Goal: Task Accomplishment & Management: Manage account settings

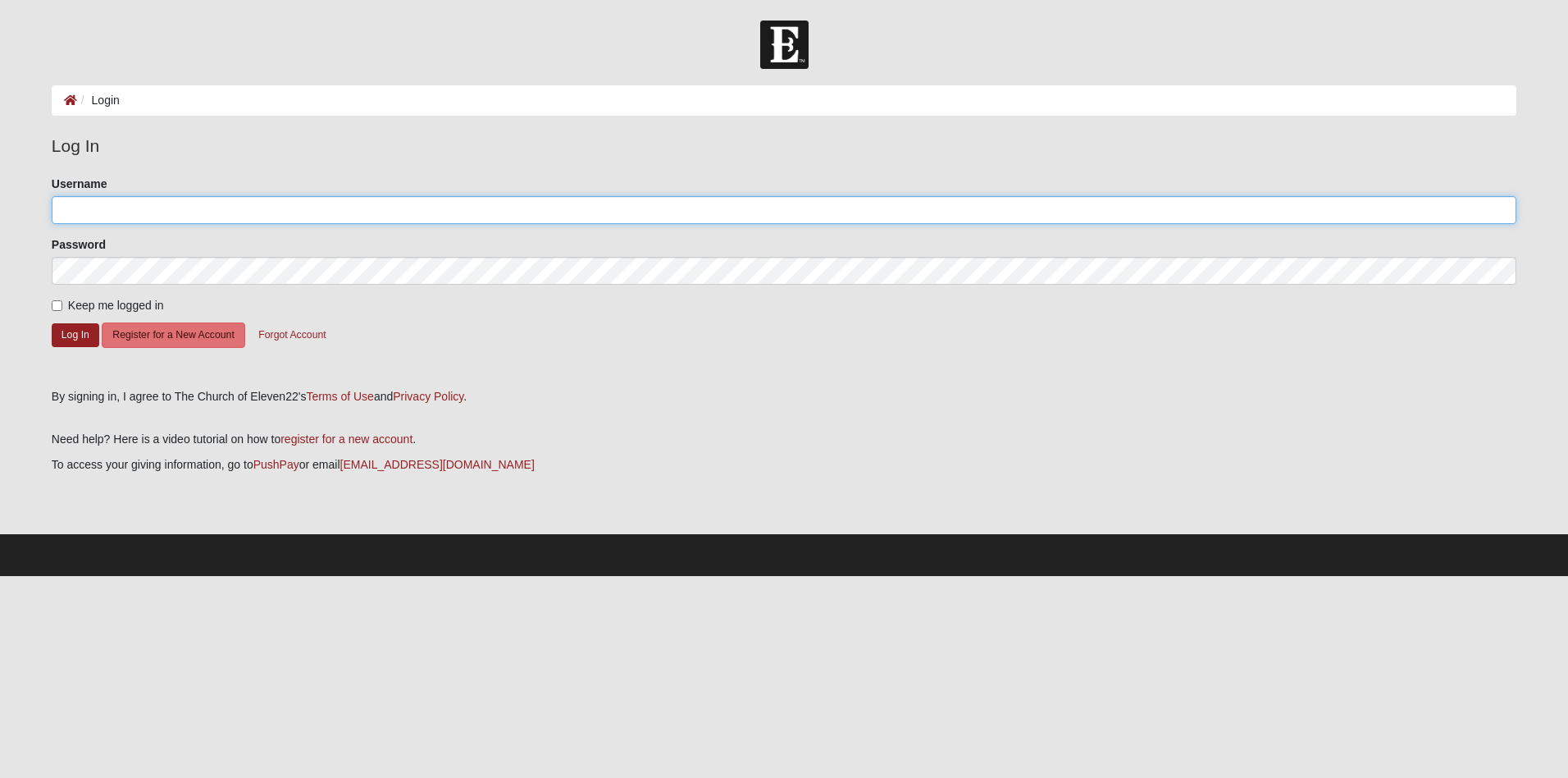
click at [858, 204] on input "Username" at bounding box center [784, 210] width 1465 height 27
type input "[EMAIL_ADDRESS][DOMAIN_NAME]"
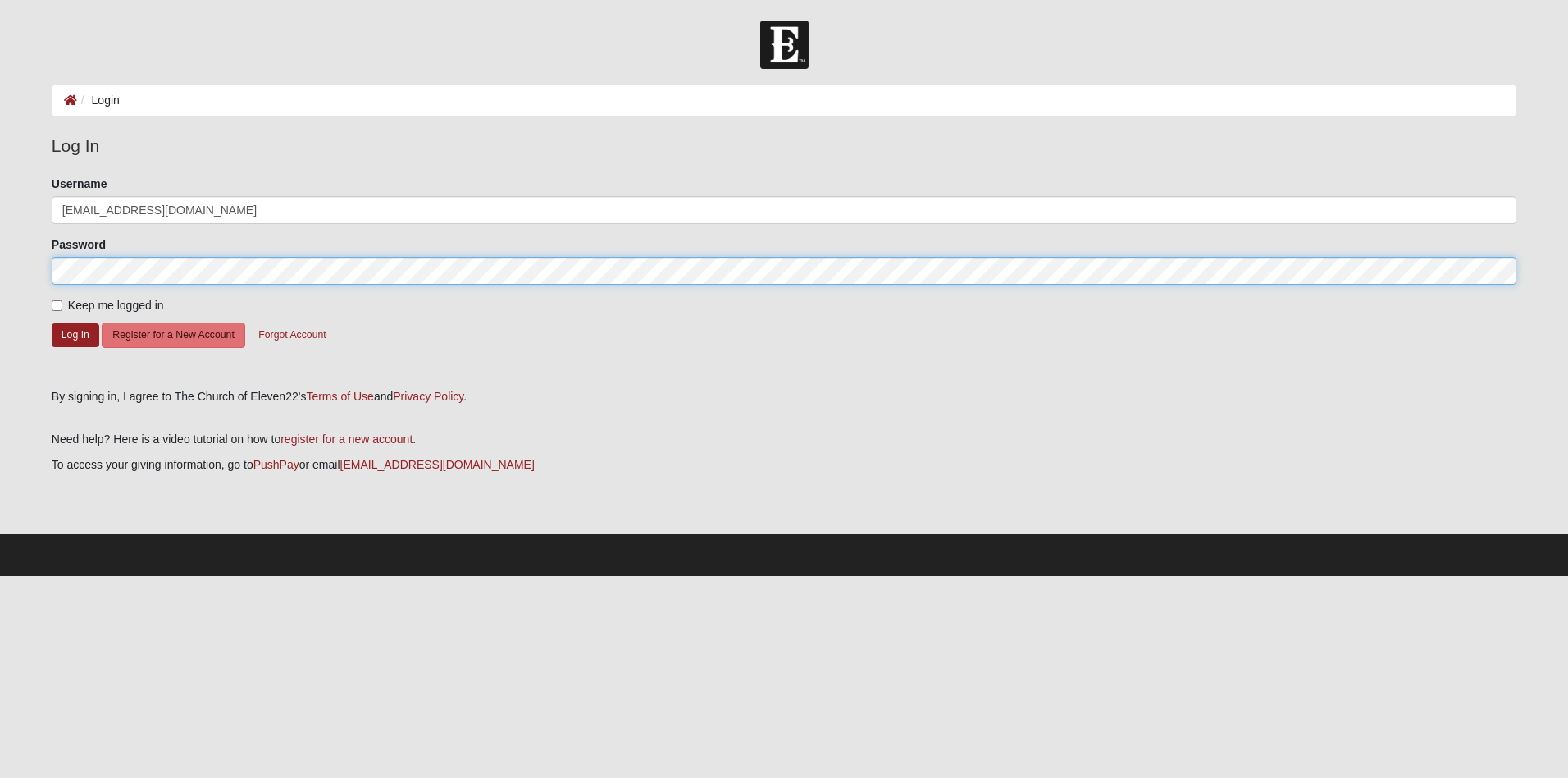
click at [51, 323] on button "Log In" at bounding box center [75, 335] width 48 height 24
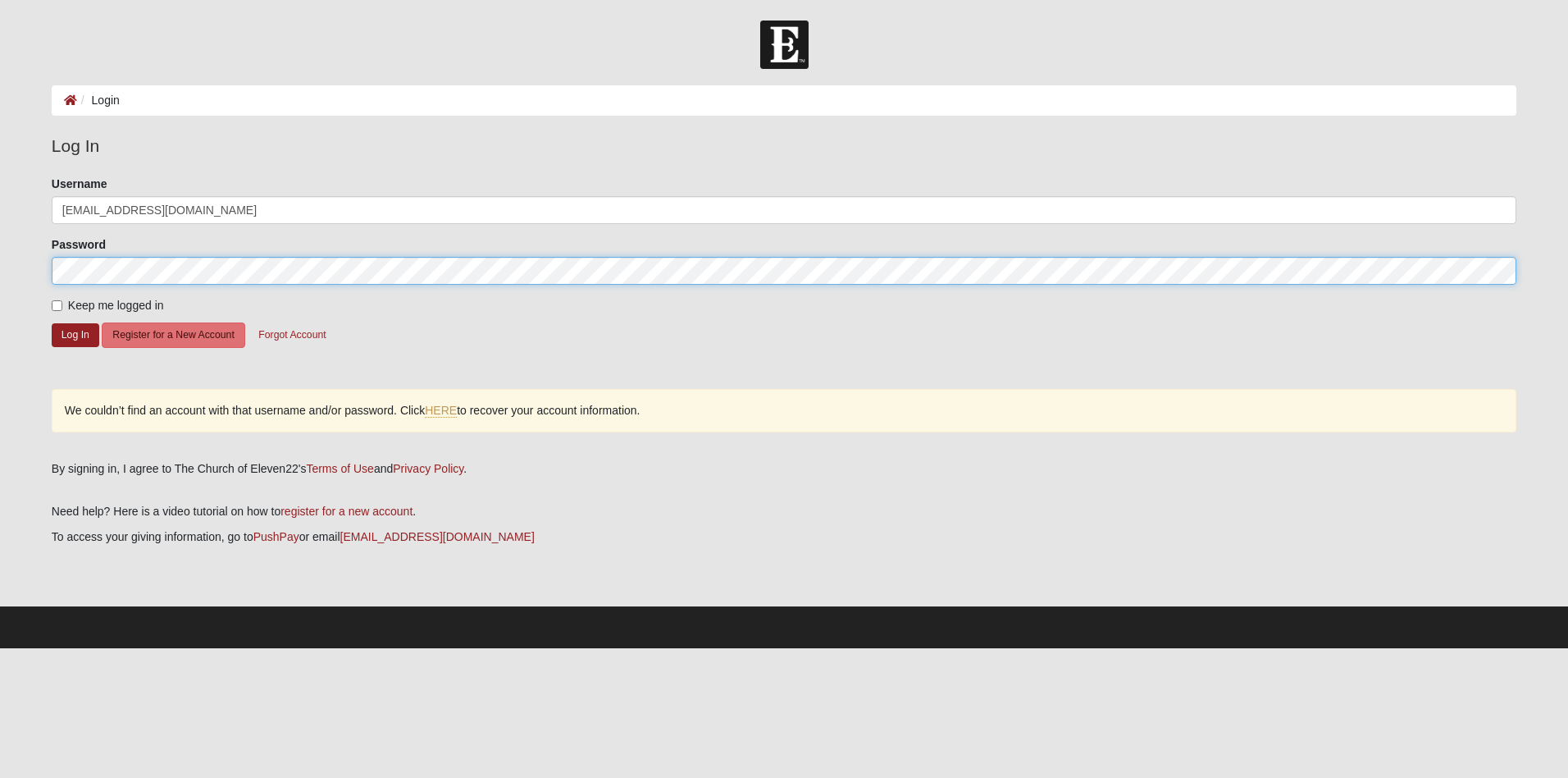
click at [0, 288] on html "Log In Login Login Error Log In Please correct the following: Username [PERSON_…" at bounding box center [784, 323] width 1568 height 648
click at [51, 323] on button "Log In" at bounding box center [75, 335] width 48 height 24
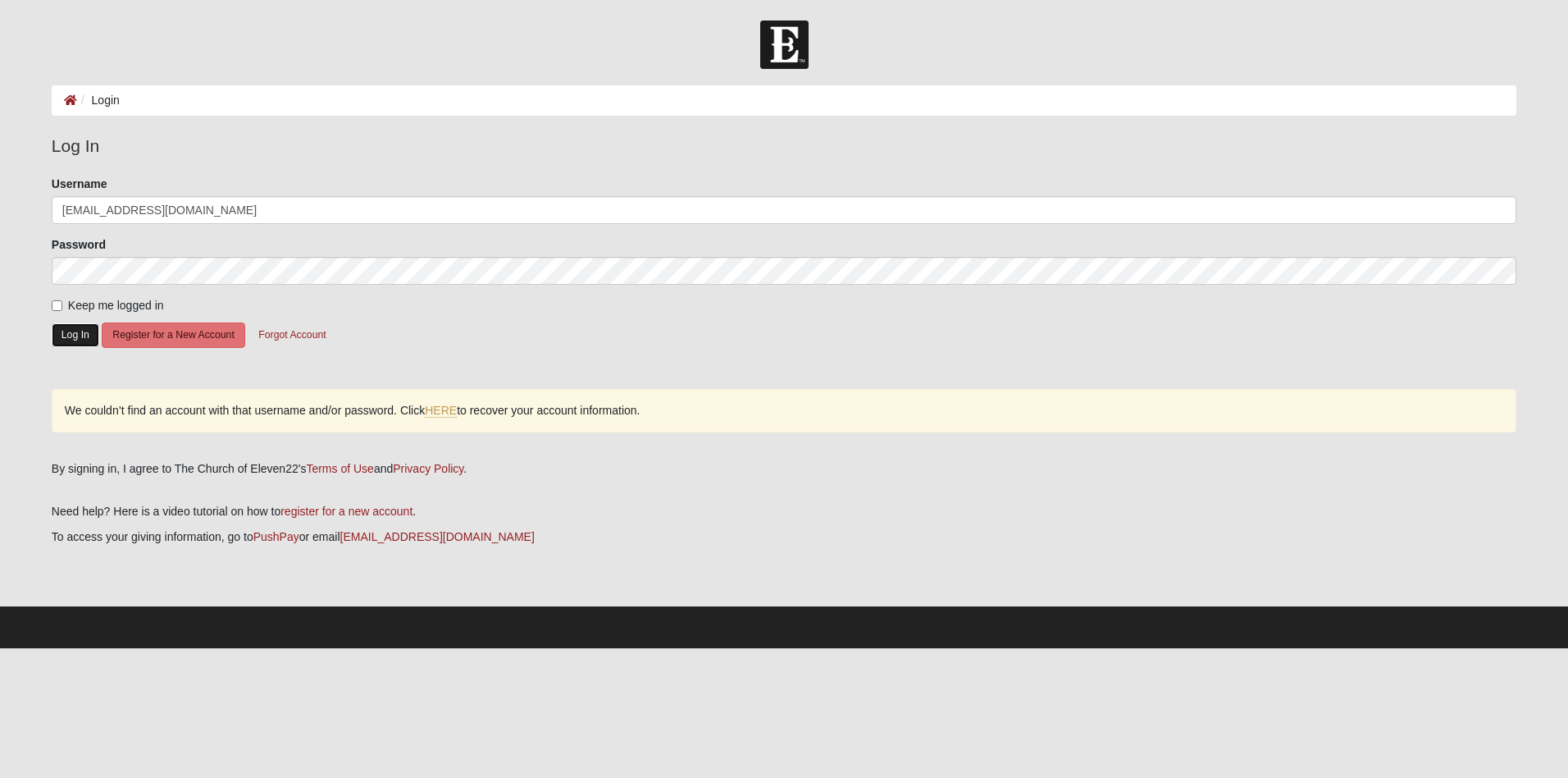
click at [82, 326] on button "Log In" at bounding box center [75, 335] width 48 height 24
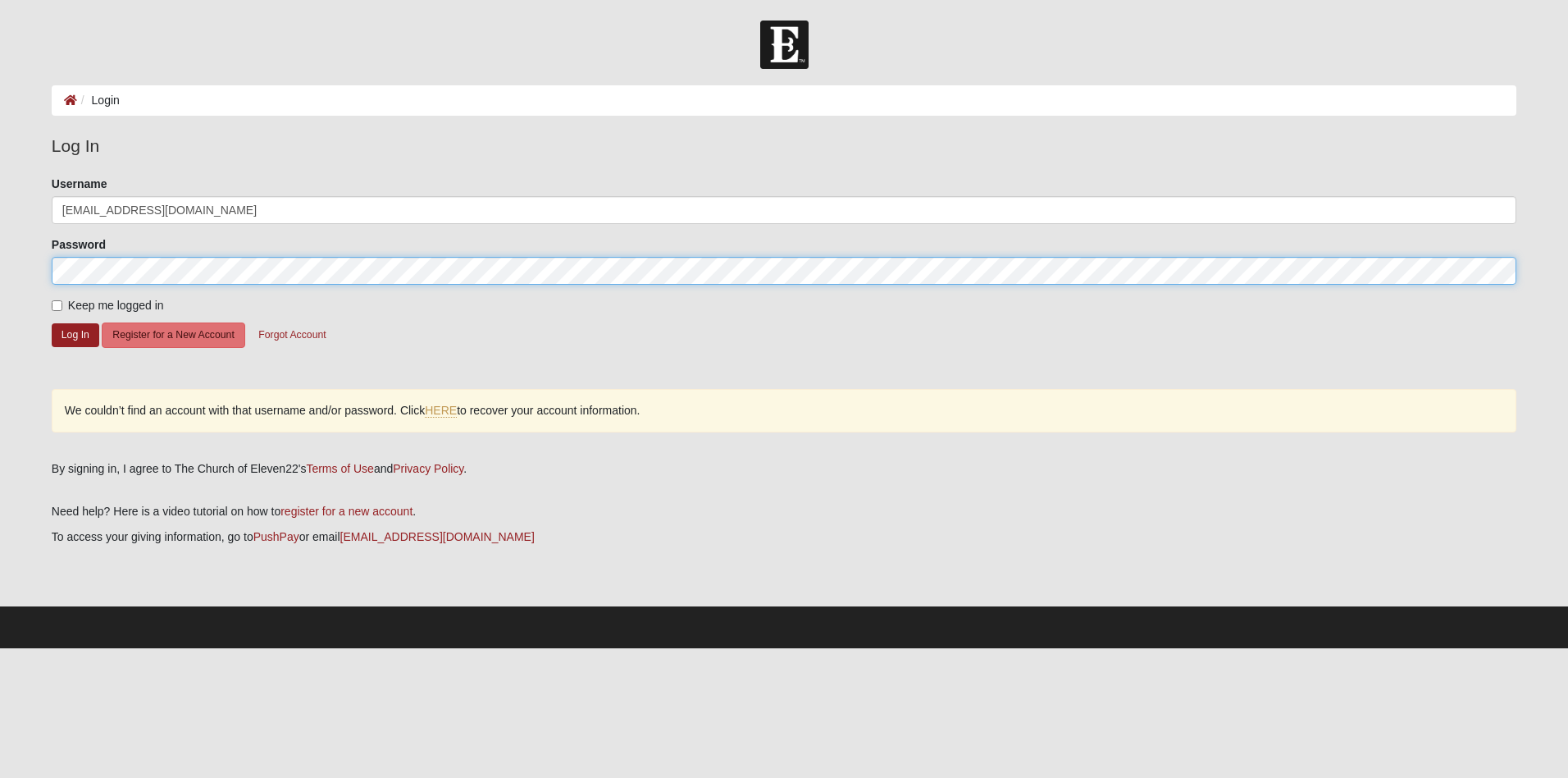
click at [0, 288] on html "Log In Login Login Error Log In Please correct the following: Username [PERSON_…" at bounding box center [784, 323] width 1568 height 648
click at [51, 323] on button "Log In" at bounding box center [75, 335] width 48 height 24
